Goal: Information Seeking & Learning: Understand process/instructions

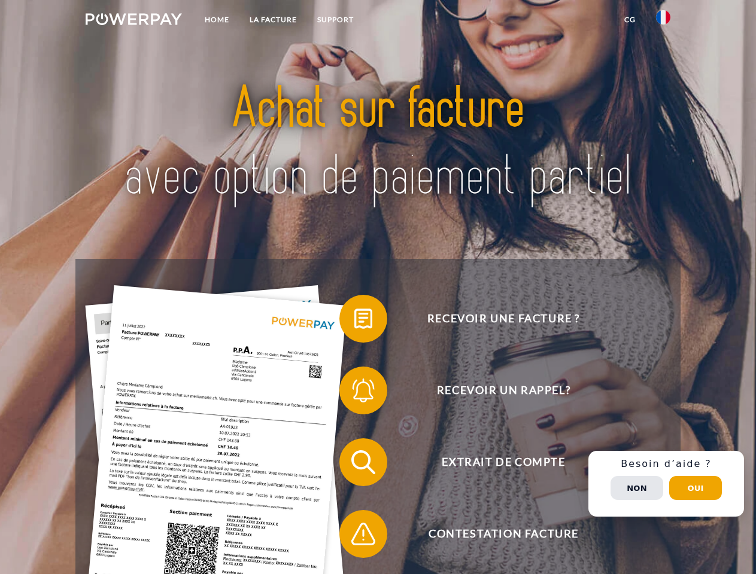
click at [133, 21] on img at bounding box center [134, 19] width 96 height 12
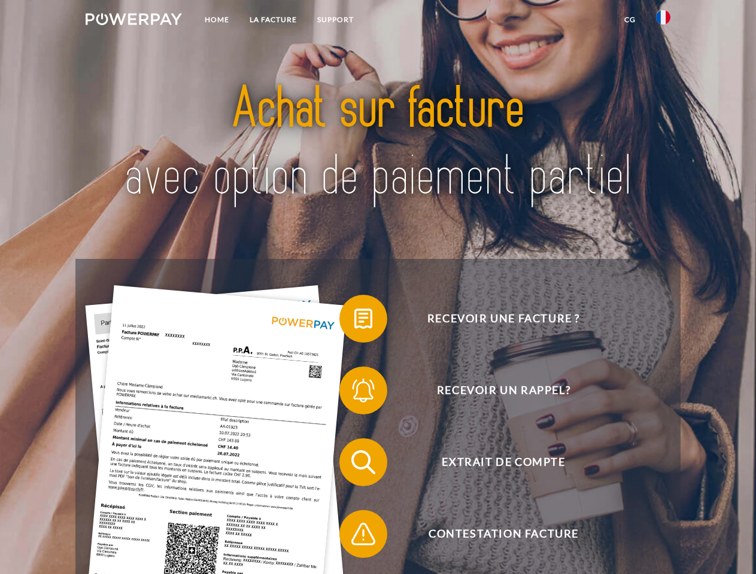
click at [663, 21] on img at bounding box center [663, 17] width 14 height 14
click at [629, 20] on link "CG" at bounding box center [630, 20] width 32 height 22
click at [354, 321] on span at bounding box center [345, 319] width 60 height 60
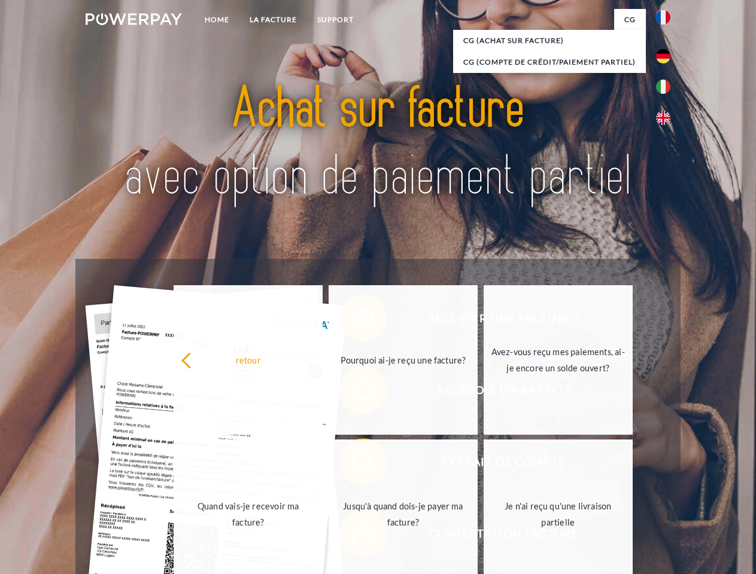
click at [354, 393] on div "Recevoir une facture ? Recevoir un rappel? Extrait de compte retour" at bounding box center [377, 498] width 604 height 479
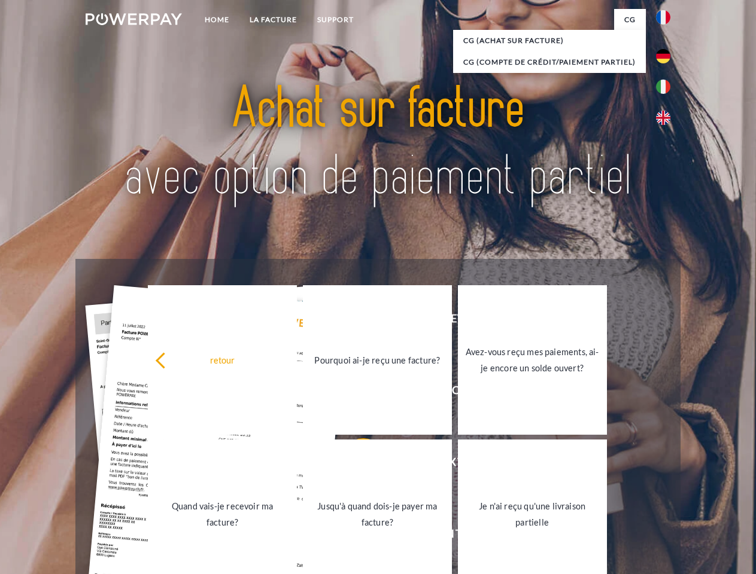
click at [354, 465] on link "Jusqu'à quand dois-je payer ma facture?" at bounding box center [377, 515] width 149 height 150
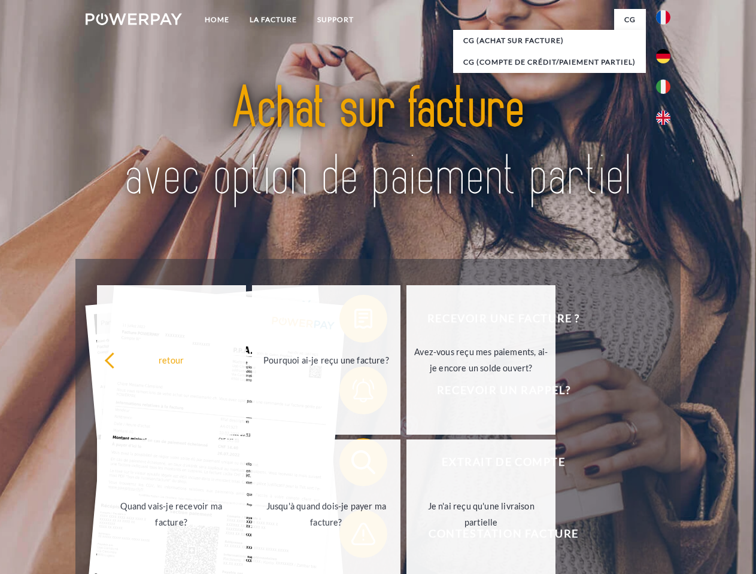
click at [354, 537] on span at bounding box center [345, 534] width 60 height 60
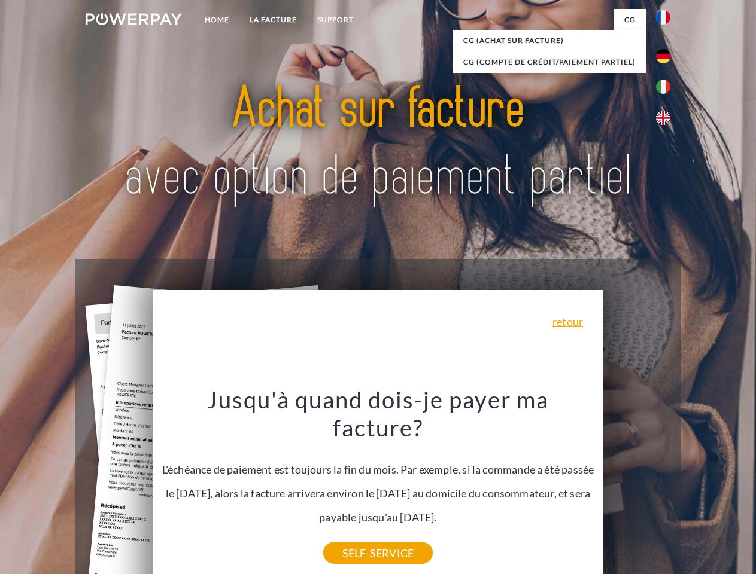
click at [666, 484] on div "Recevoir une facture ? Recevoir un rappel? Extrait de compte retour" at bounding box center [377, 498] width 604 height 479
click at [637, 486] on span "Extrait de compte" at bounding box center [503, 463] width 293 height 48
click at [695, 488] on header "Home LA FACTURE Support" at bounding box center [378, 413] width 756 height 826
